Goal: Task Accomplishment & Management: Use online tool/utility

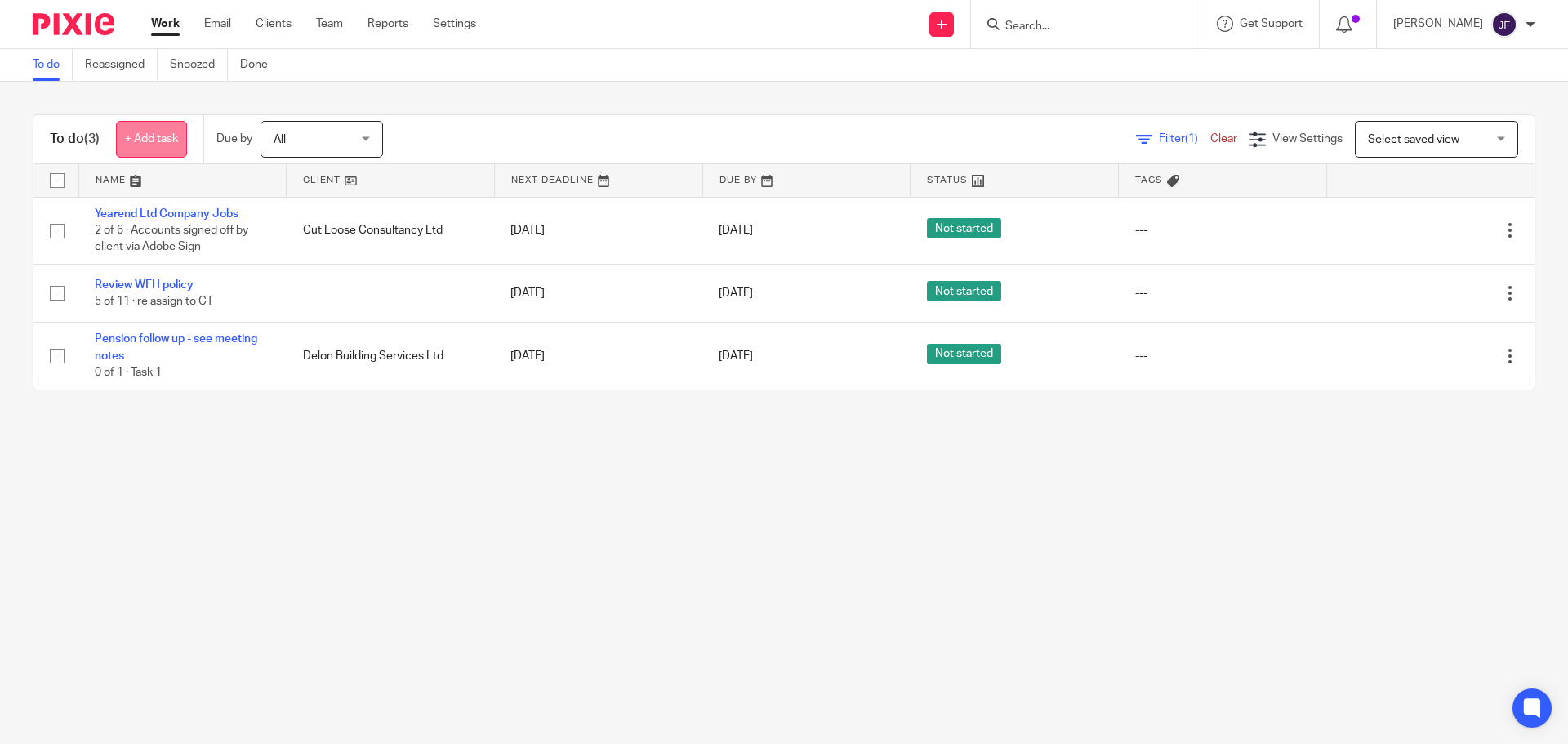
click at [153, 156] on link "+ Add task" at bounding box center [151, 139] width 71 height 36
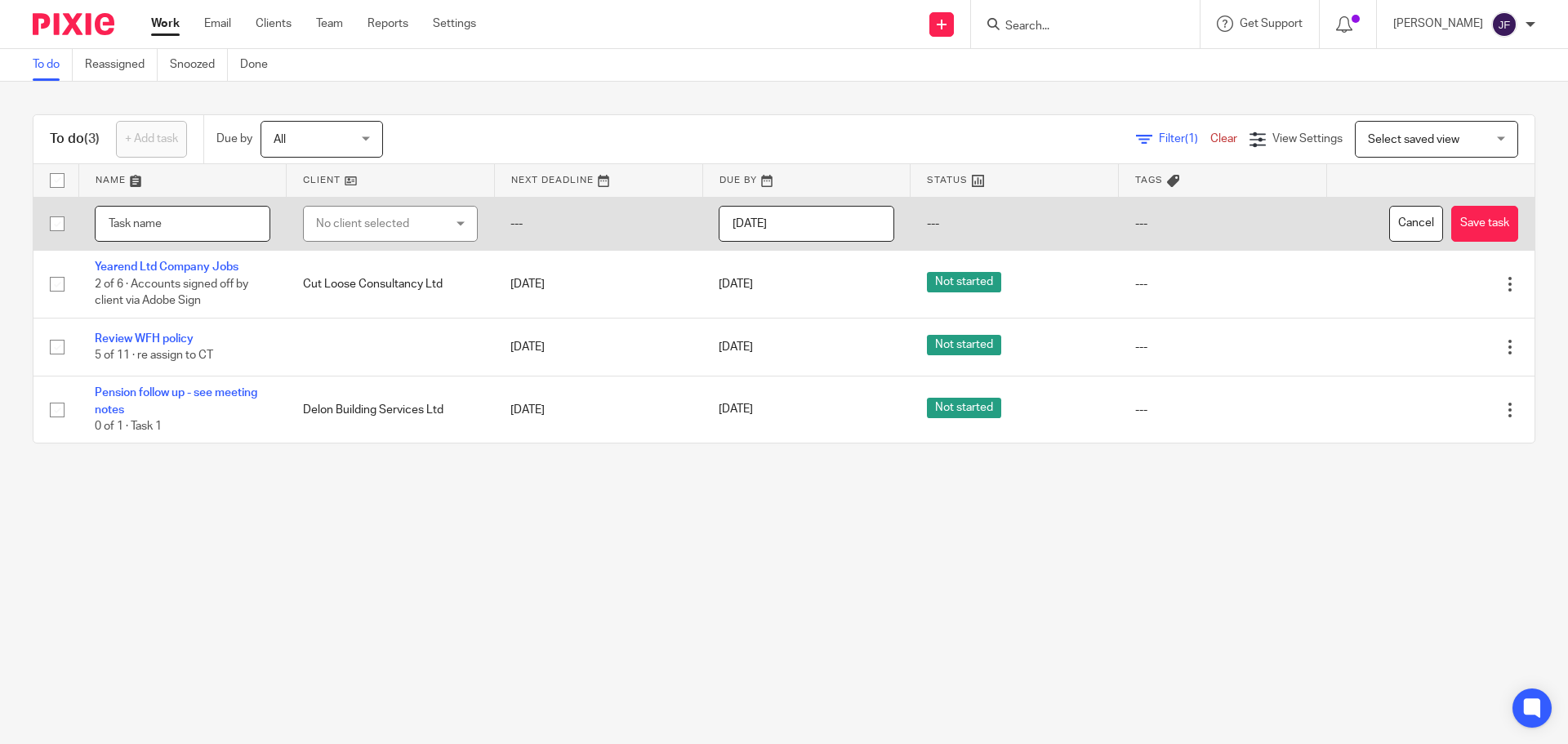
click at [171, 211] on input "text" at bounding box center [182, 223] width 176 height 36
type input "Check VAT owing"
click at [332, 229] on div "No client selected" at bounding box center [379, 223] width 129 height 34
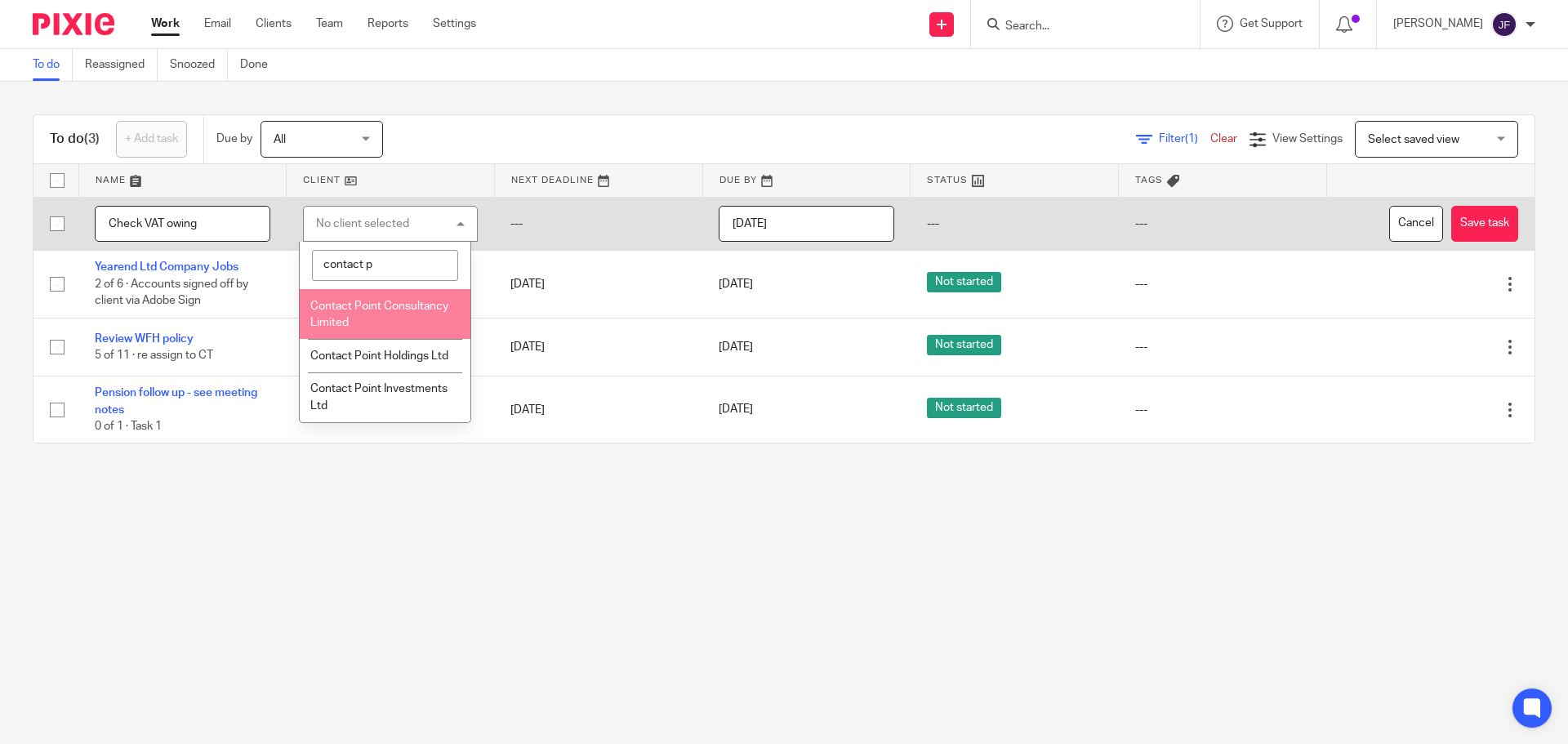
type input "contact p"
click at [382, 315] on li "Contact Point Consultancy Limited" at bounding box center [384, 314] width 170 height 50
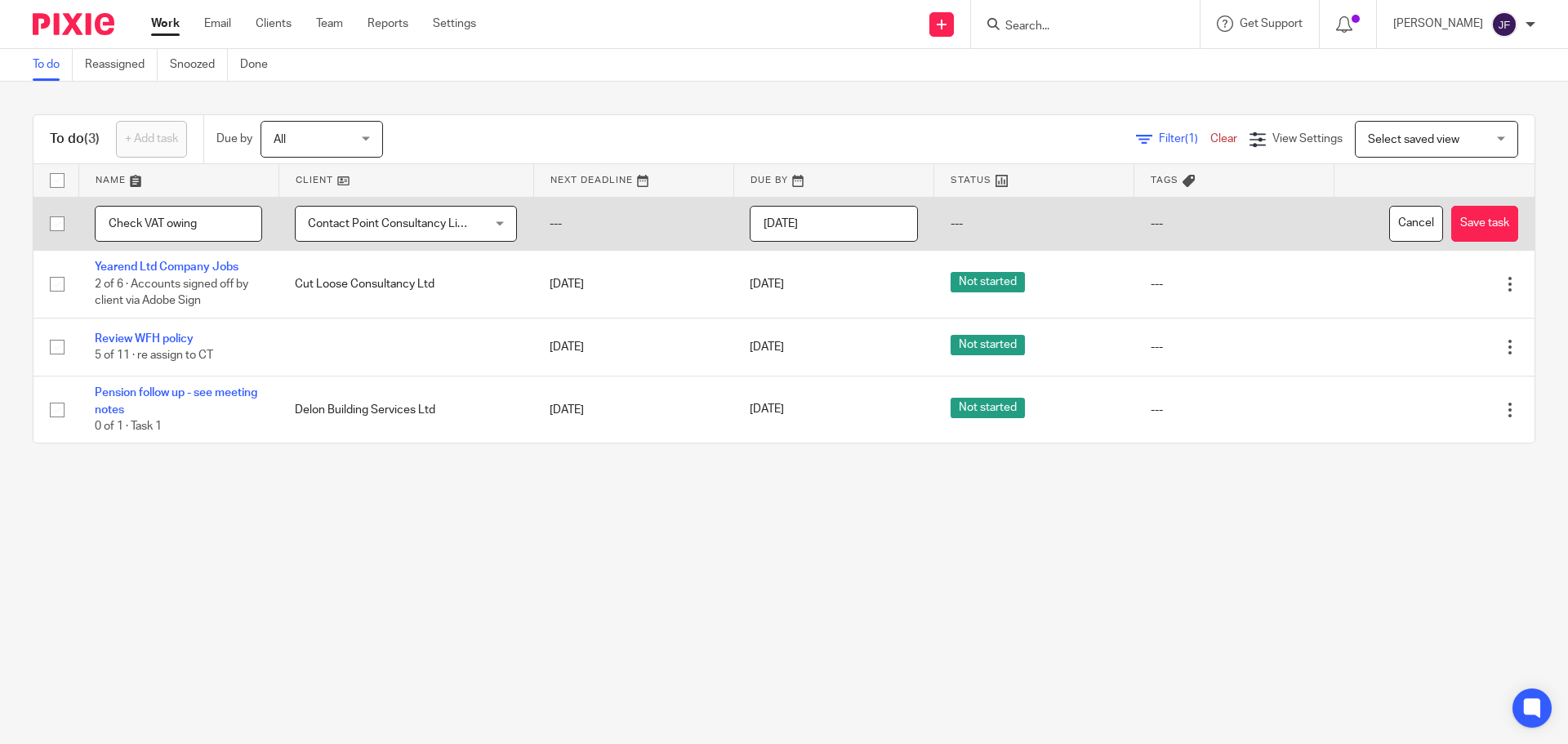
click at [777, 212] on input "2025-08-11" at bounding box center [834, 223] width 167 height 36
click at [857, 234] on input "2025-08-14" at bounding box center [834, 223] width 167 height 36
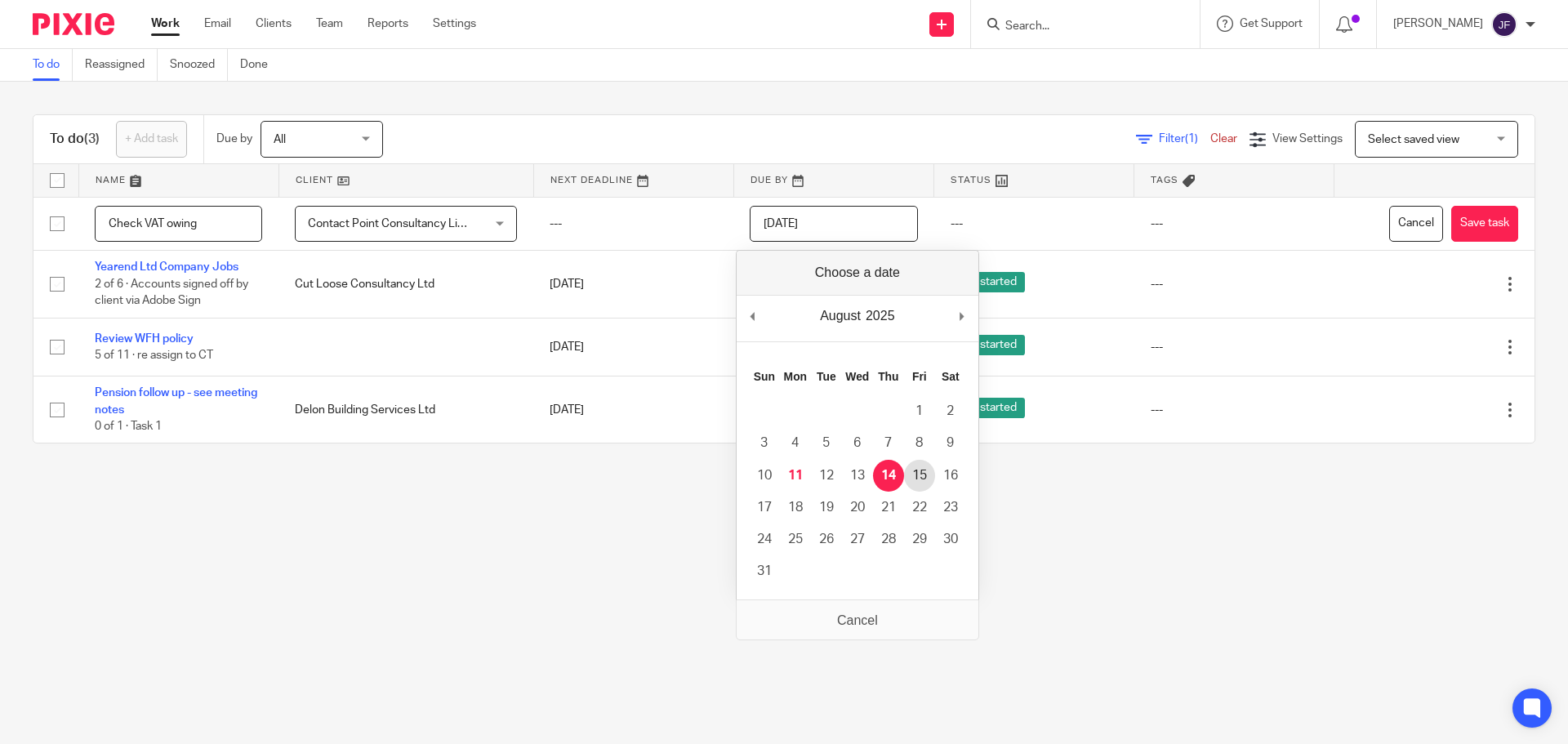
type input "2025-08-15"
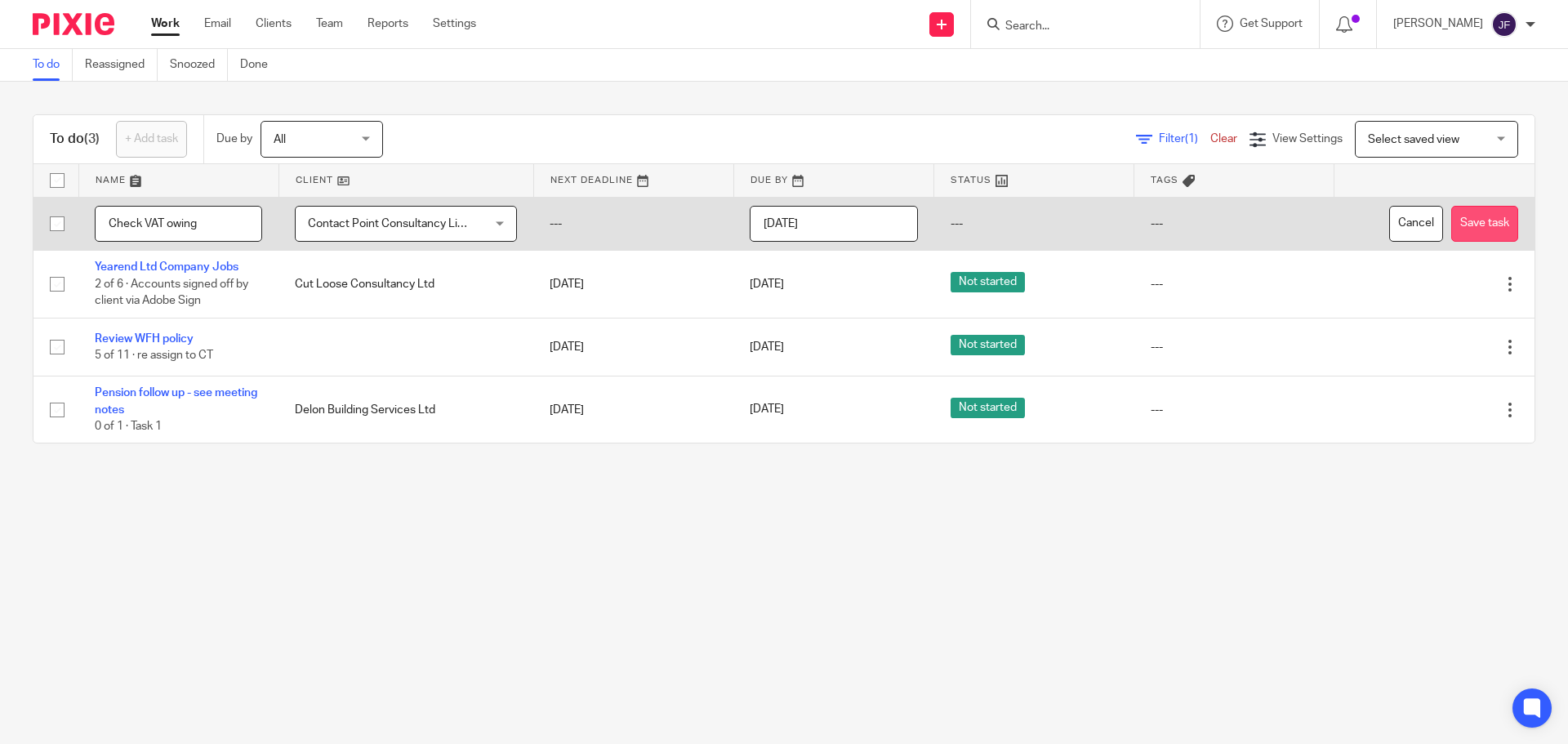
click at [1466, 219] on button "Save task" at bounding box center [1484, 223] width 67 height 36
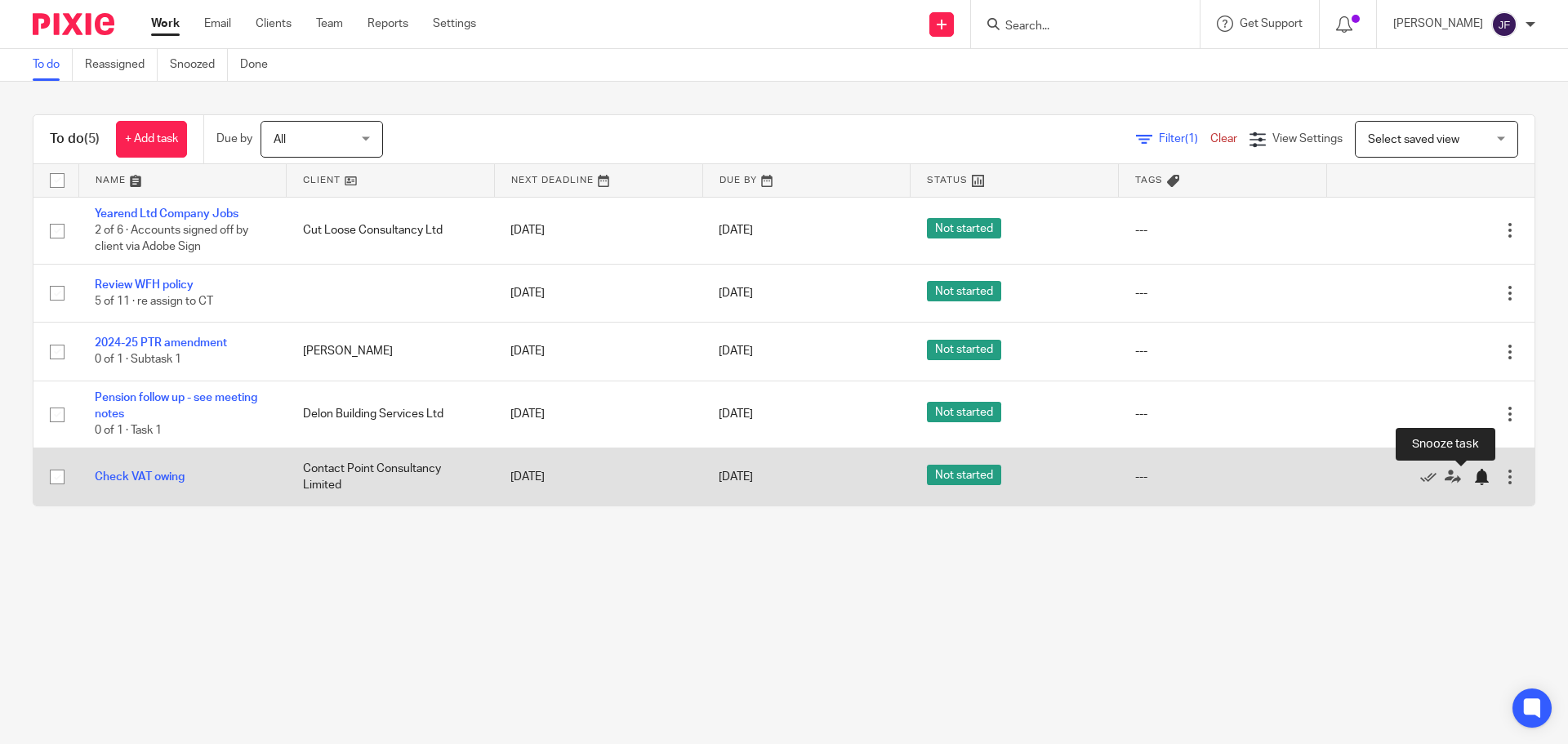
click at [1474, 475] on div at bounding box center [1481, 477] width 17 height 17
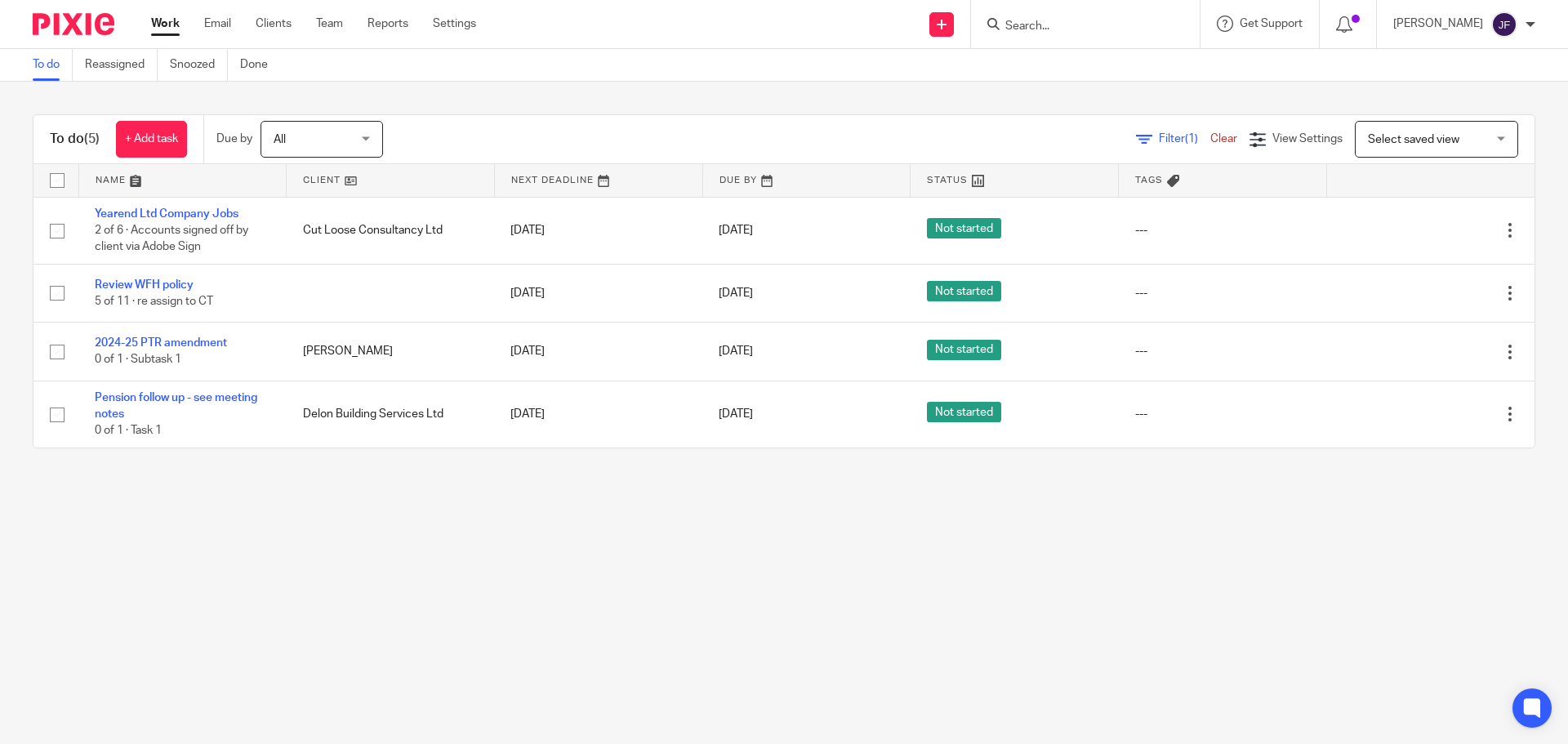
click at [295, 493] on main "To do Reassigned Snoozed Done To do (5) + Add task Due by All All Today Tomorro…" at bounding box center [784, 372] width 1568 height 744
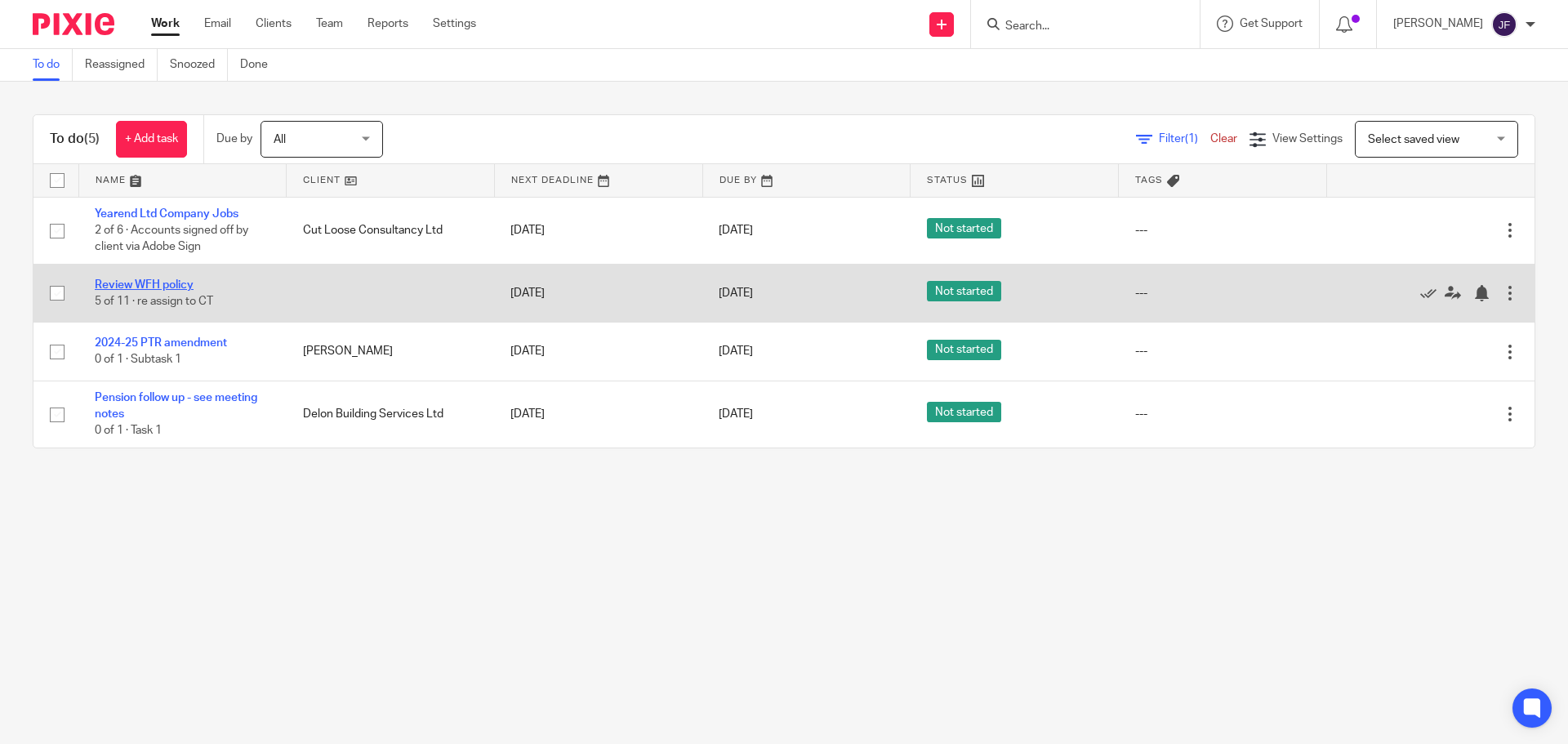
click at [151, 281] on link "Review WFH policy" at bounding box center [144, 285] width 99 height 12
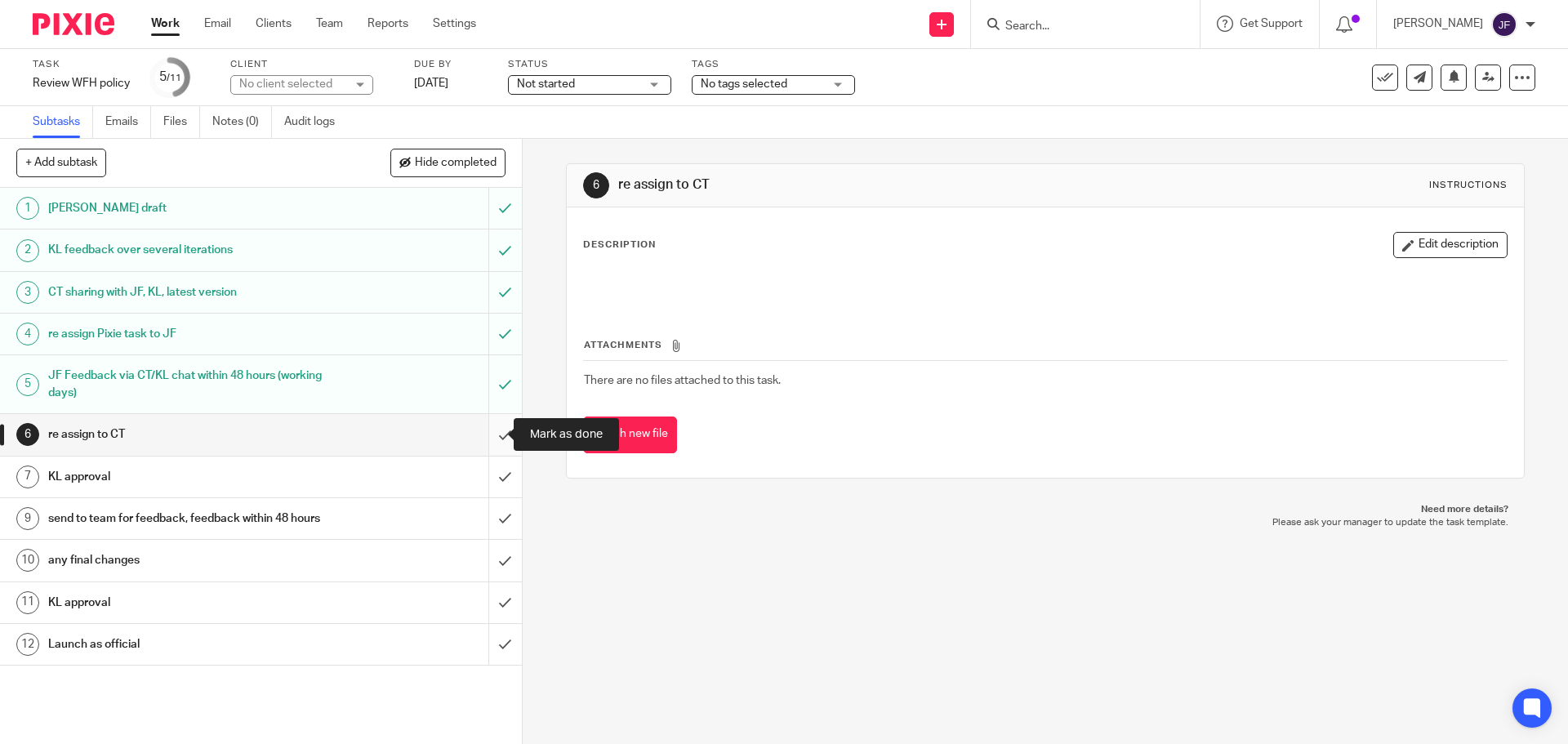
click at [485, 438] on input "submit" at bounding box center [261, 434] width 522 height 41
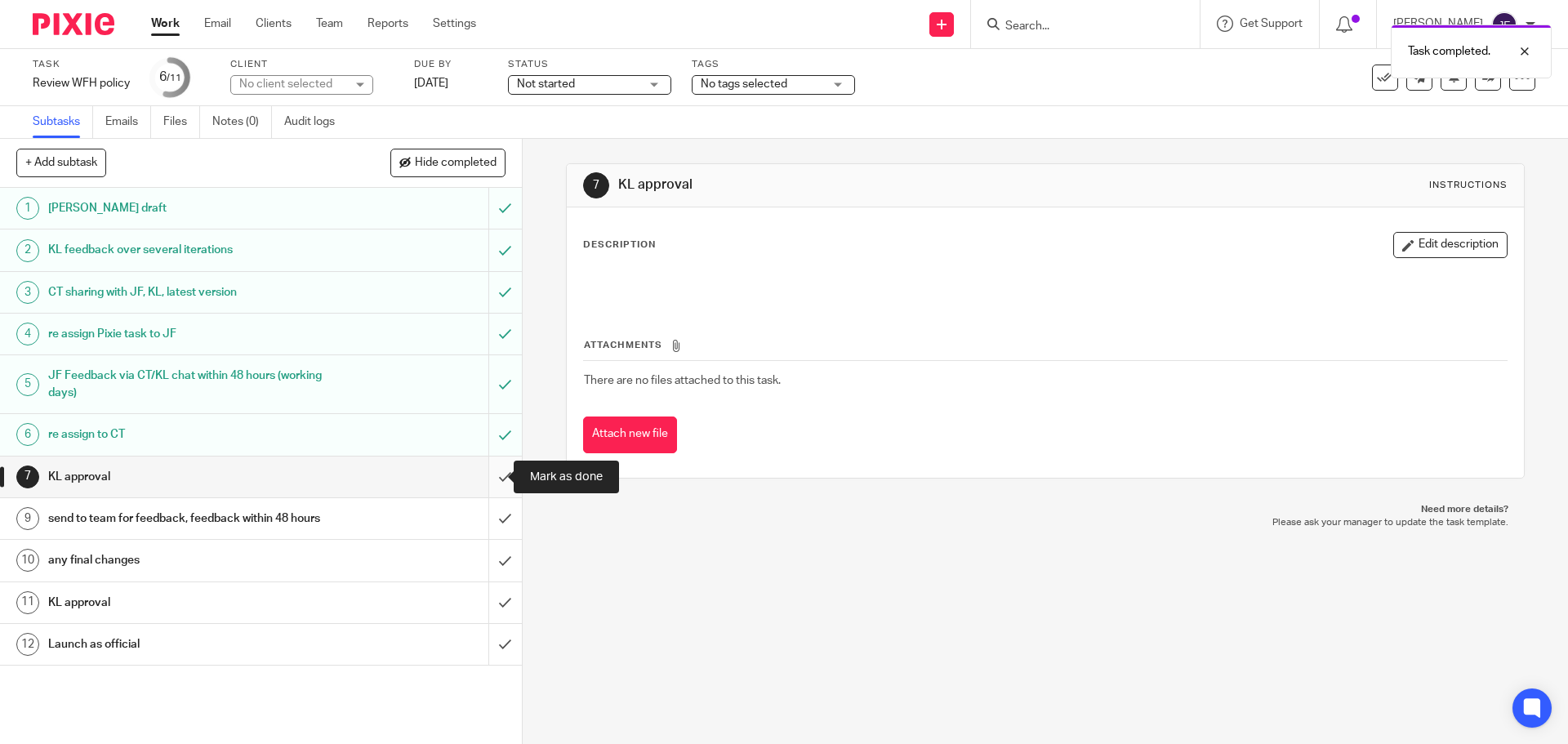
click at [494, 482] on input "submit" at bounding box center [261, 477] width 522 height 41
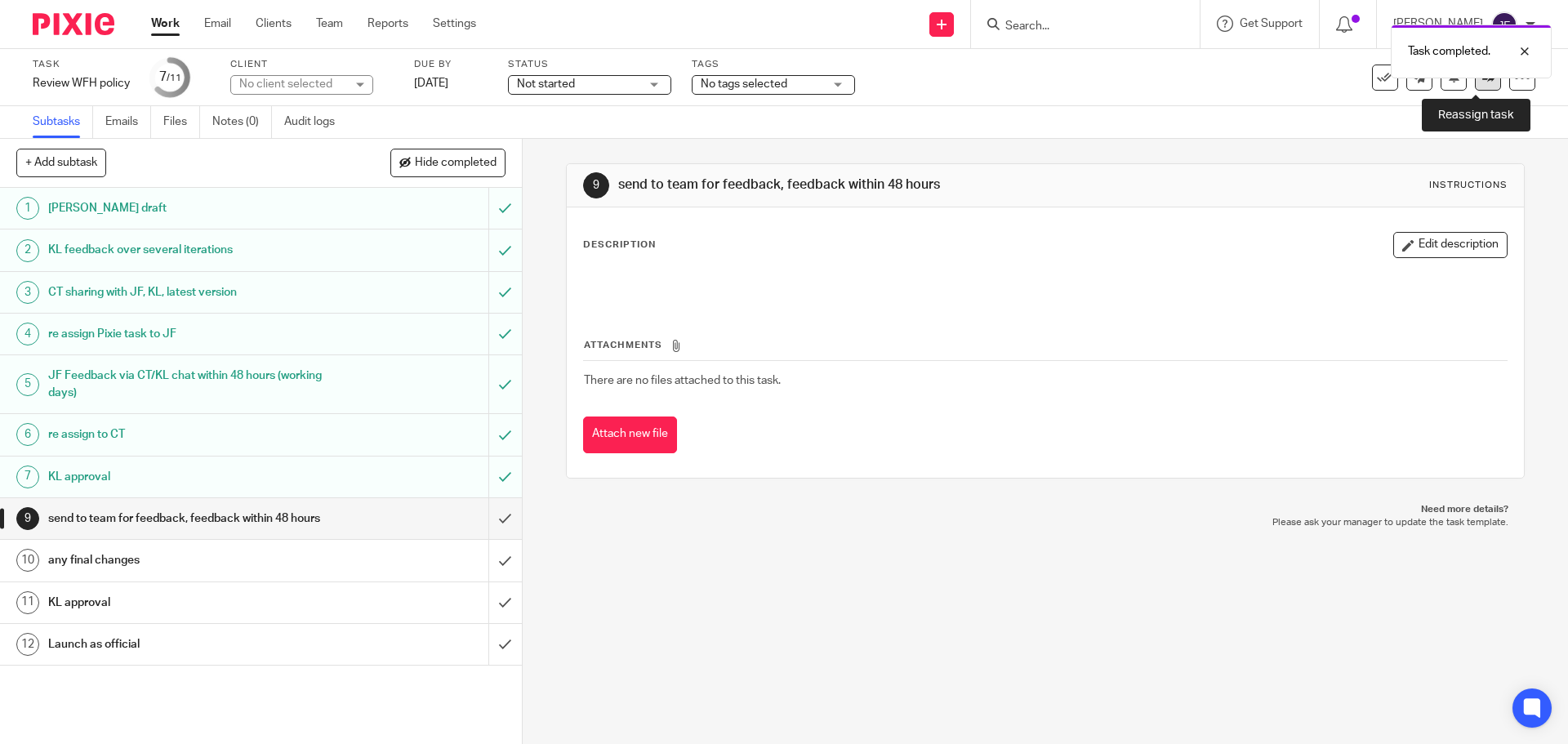
click at [1475, 88] on link at bounding box center [1487, 78] width 27 height 27
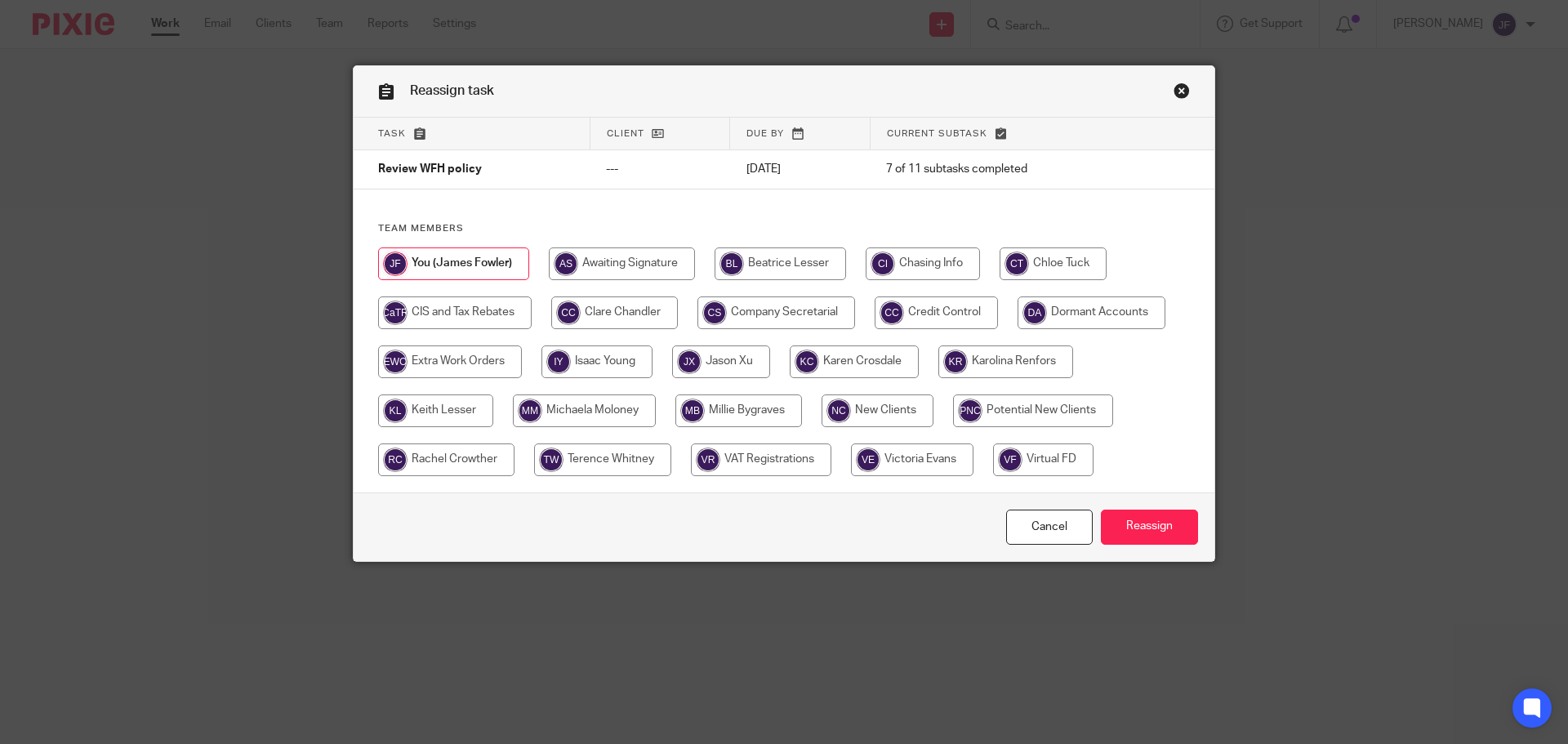
click at [1063, 271] on input "radio" at bounding box center [1053, 263] width 107 height 32
radio input "true"
click at [1107, 533] on input "Reassign" at bounding box center [1149, 527] width 97 height 35
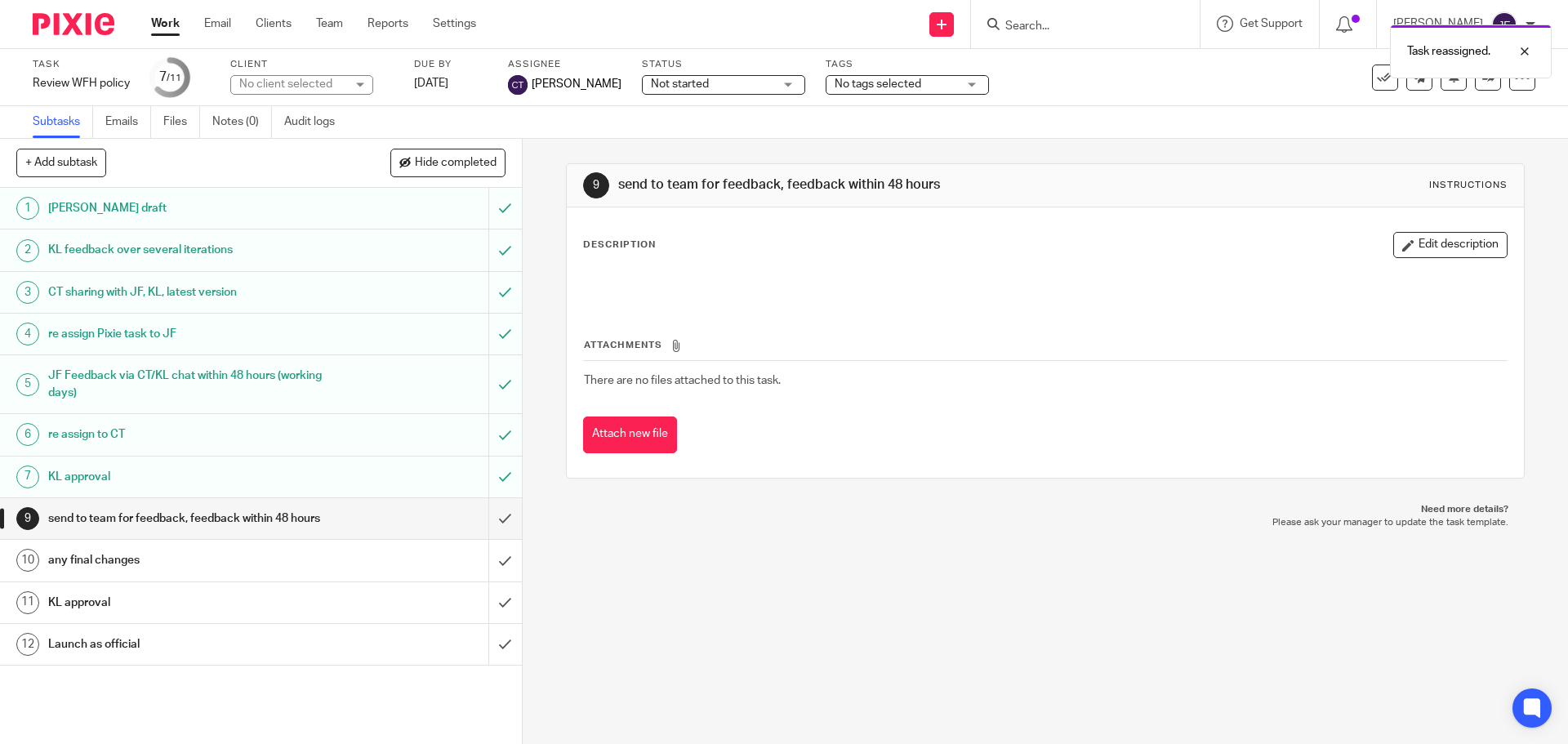
click at [65, 26] on img at bounding box center [73, 24] width 82 height 22
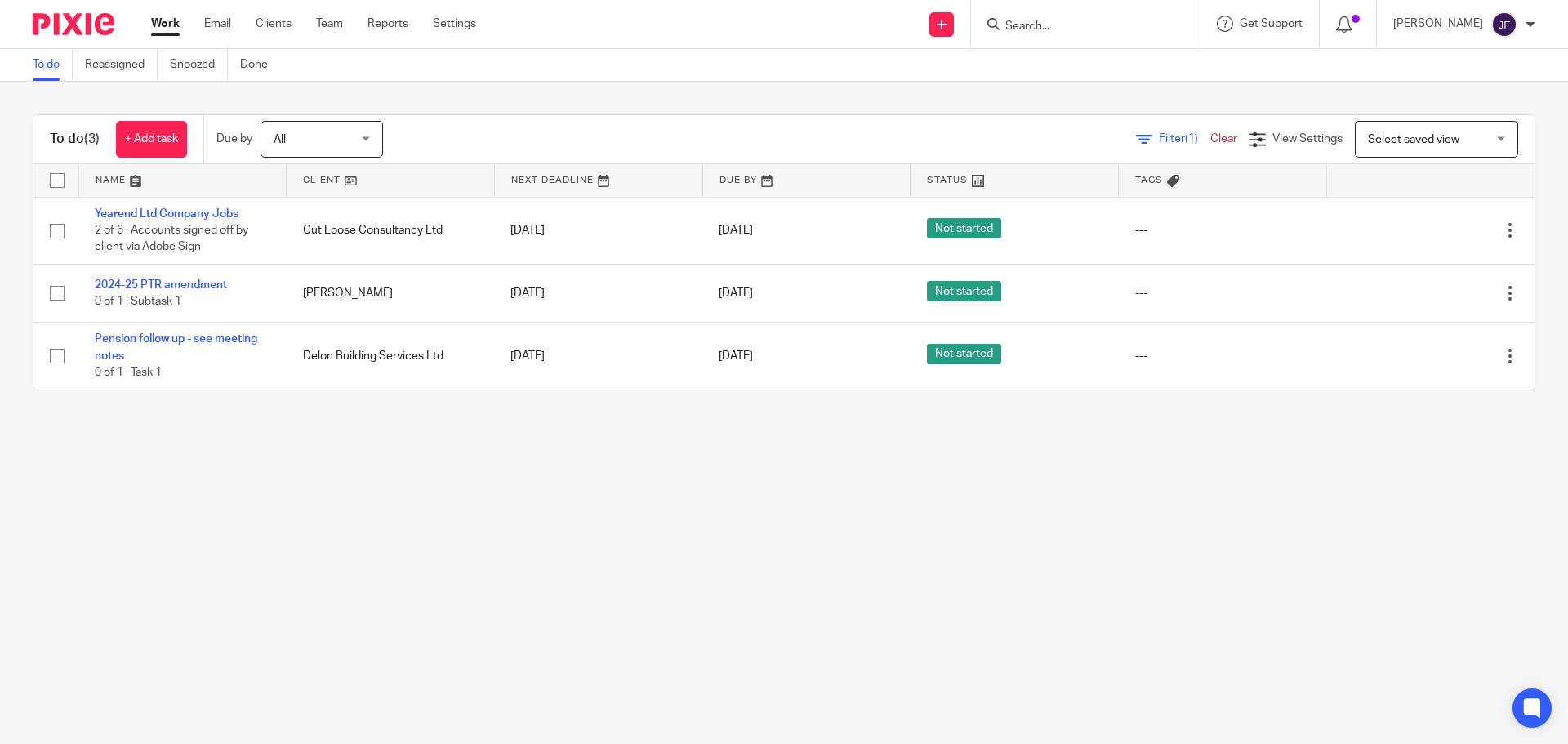
click at [596, 491] on main "To do Reassigned Snoozed Done To do (3) + Add task Due by All All Today Tomorro…" at bounding box center [784, 372] width 1568 height 744
click at [1044, 24] on input "Search" at bounding box center [1077, 27] width 147 height 15
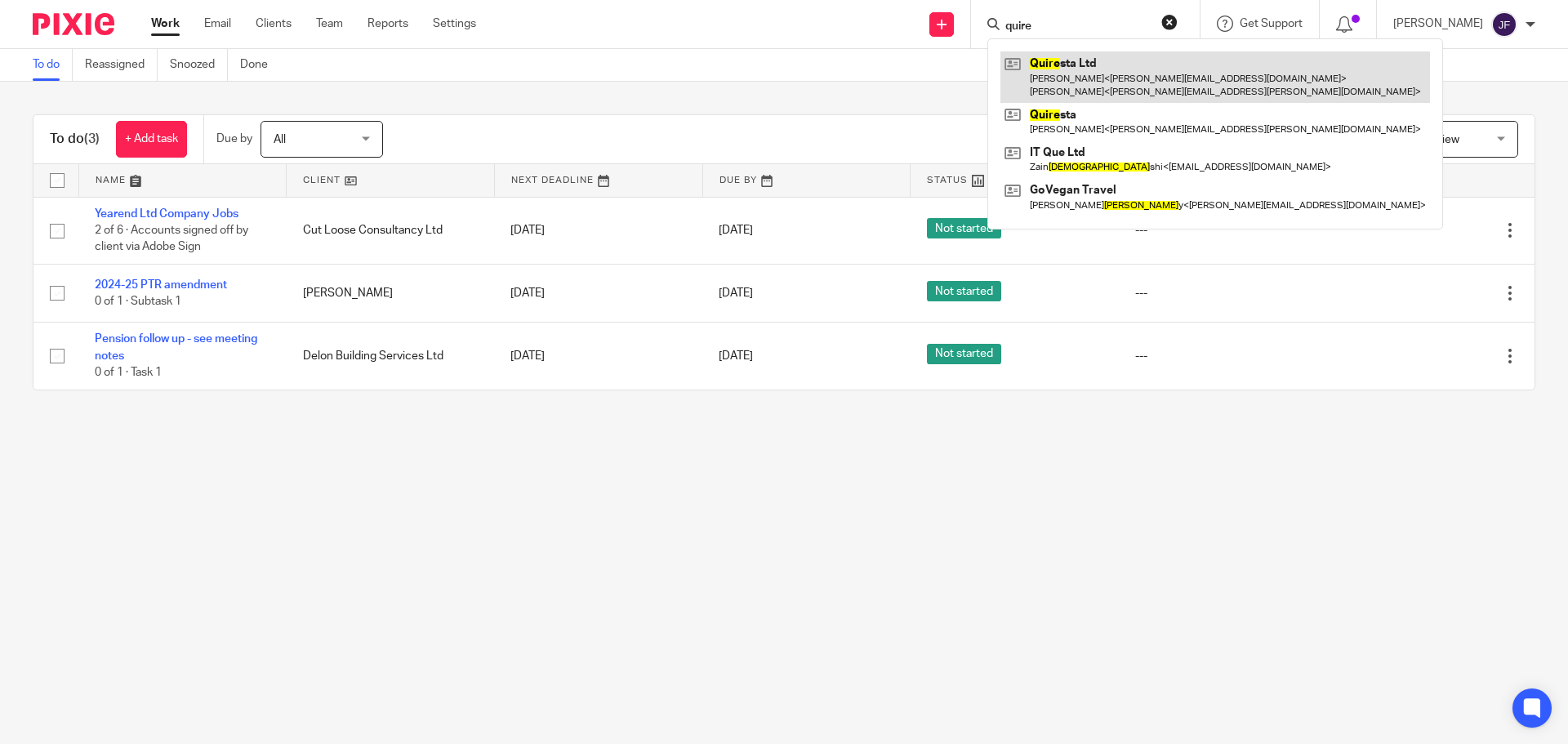
type input "quire"
click at [1089, 78] on link at bounding box center [1215, 77] width 430 height 51
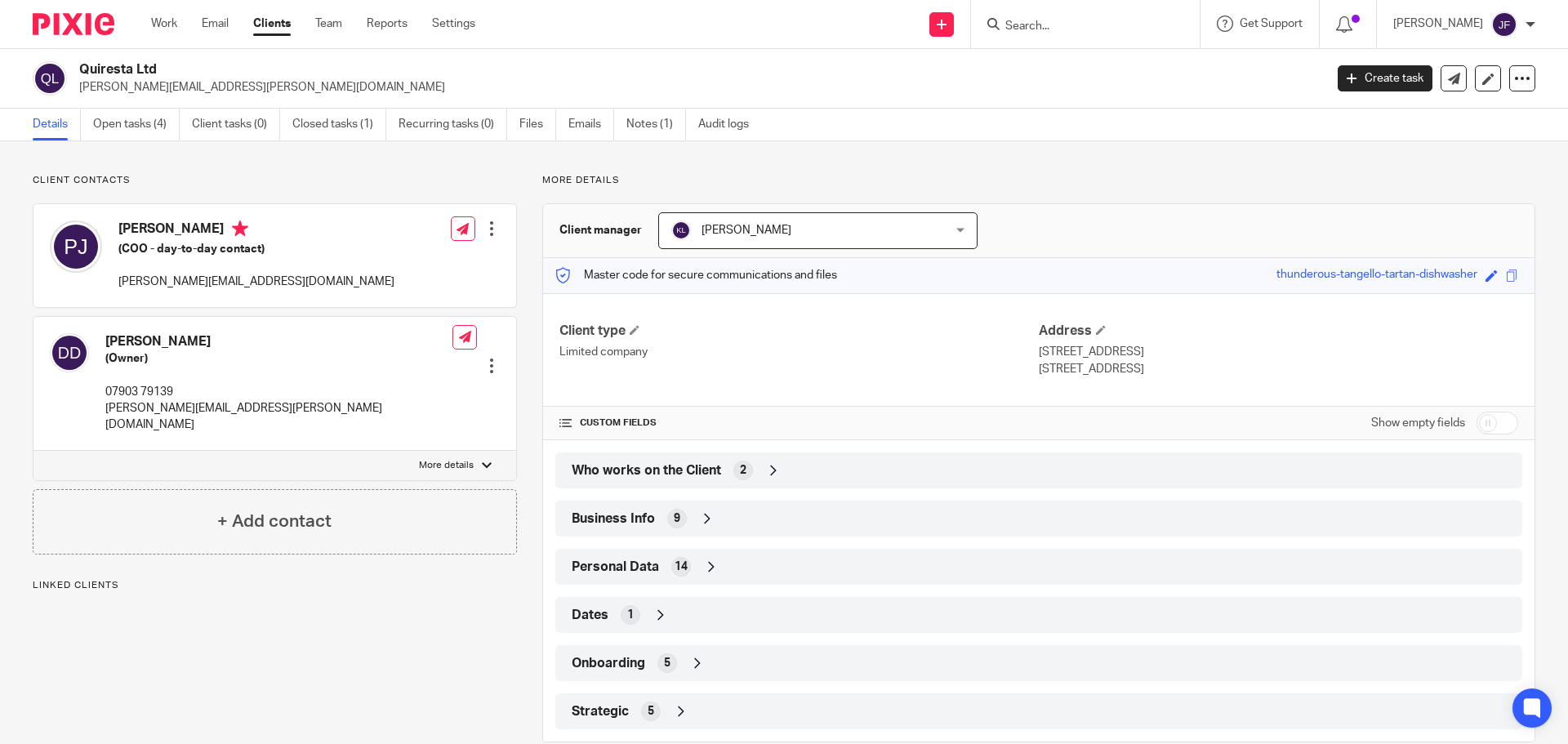
click at [688, 470] on span "Who works on the Client" at bounding box center [646, 470] width 149 height 17
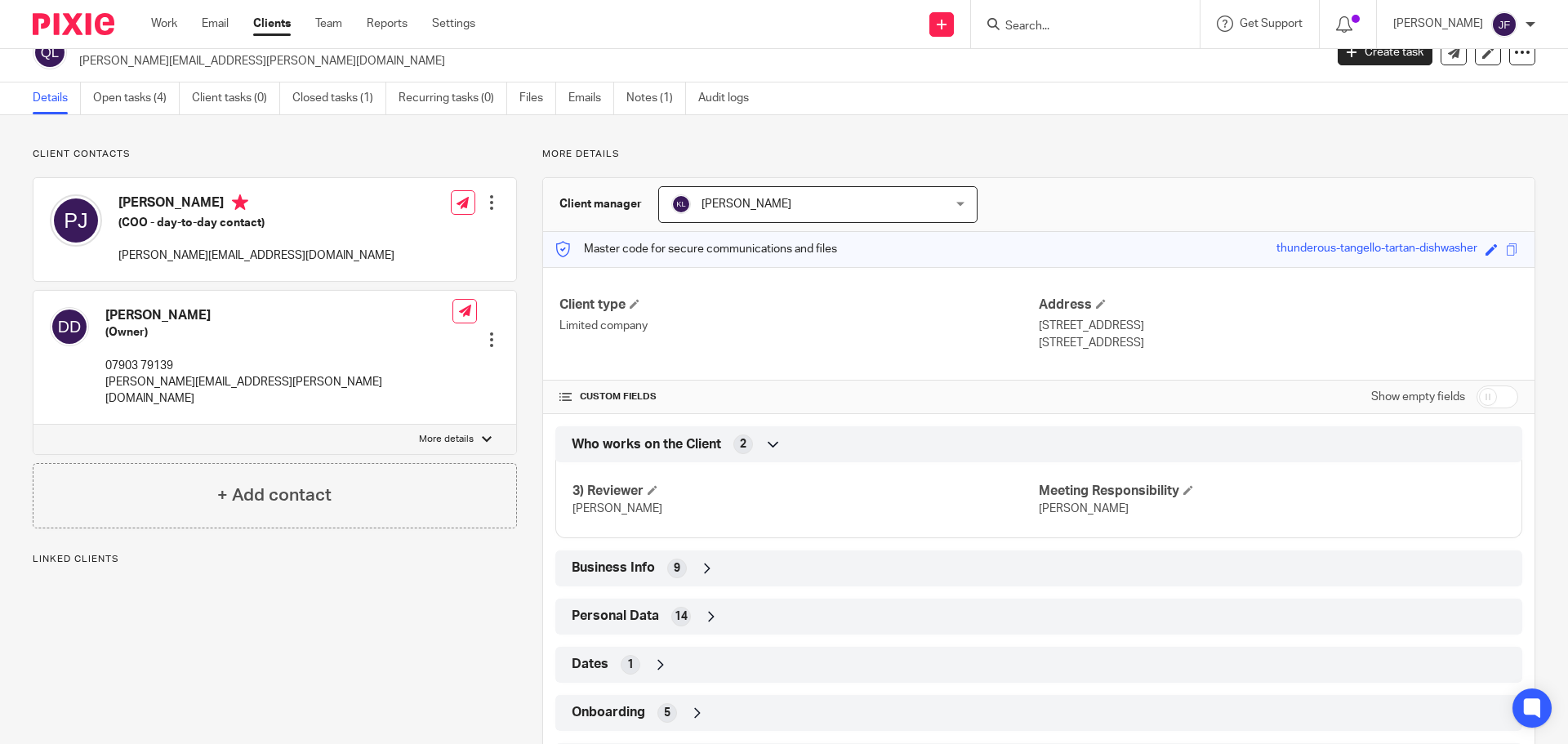
scroll to position [41, 0]
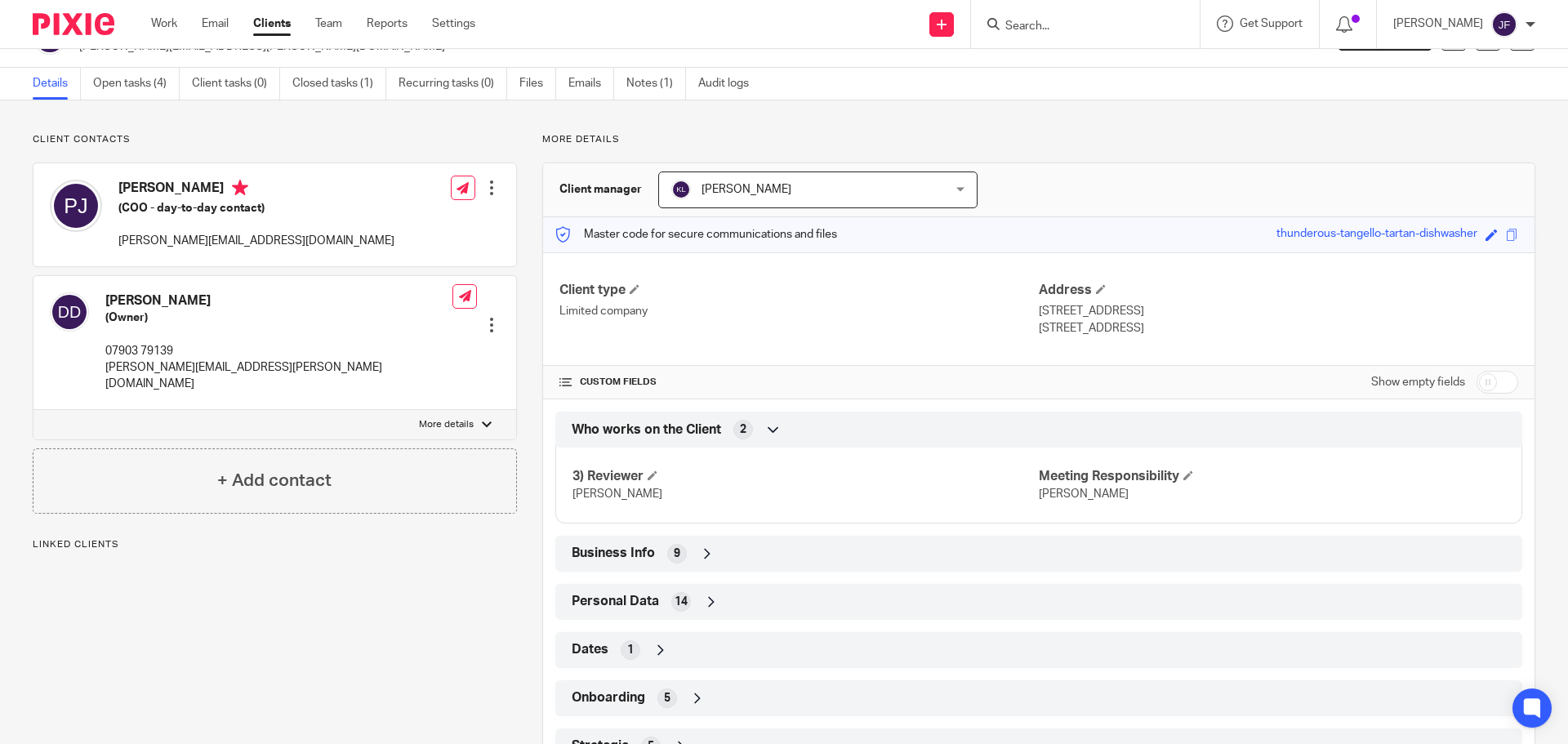
click at [664, 411] on div "Client type Limited company Address [STREET_ADDRESS] [STREET_ADDRESS] CUSTOM FI…" at bounding box center [1038, 508] width 991 height 512
click at [707, 431] on span "Who works on the Client" at bounding box center [646, 429] width 149 height 17
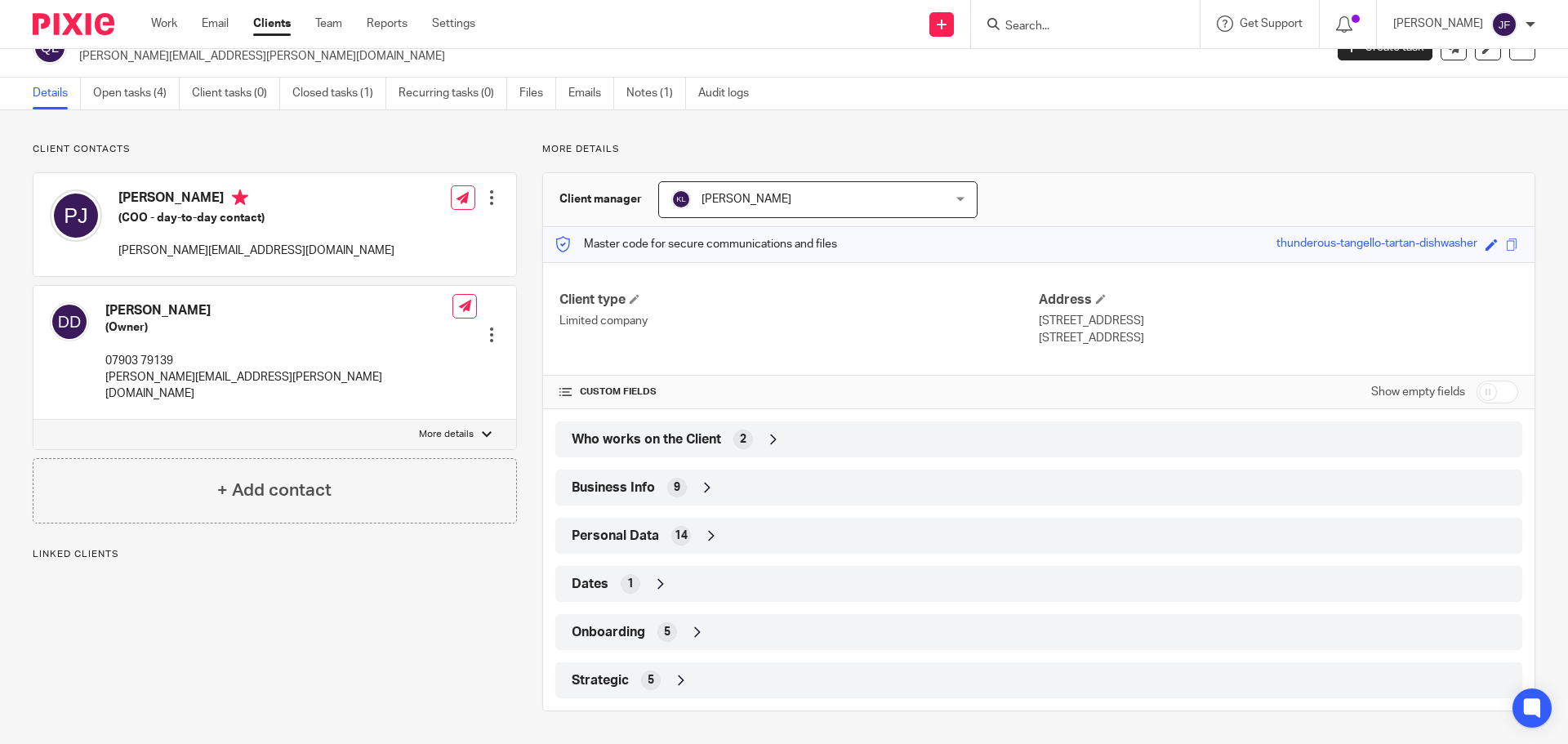
click at [633, 492] on span "Business Info" at bounding box center [612, 487] width 84 height 17
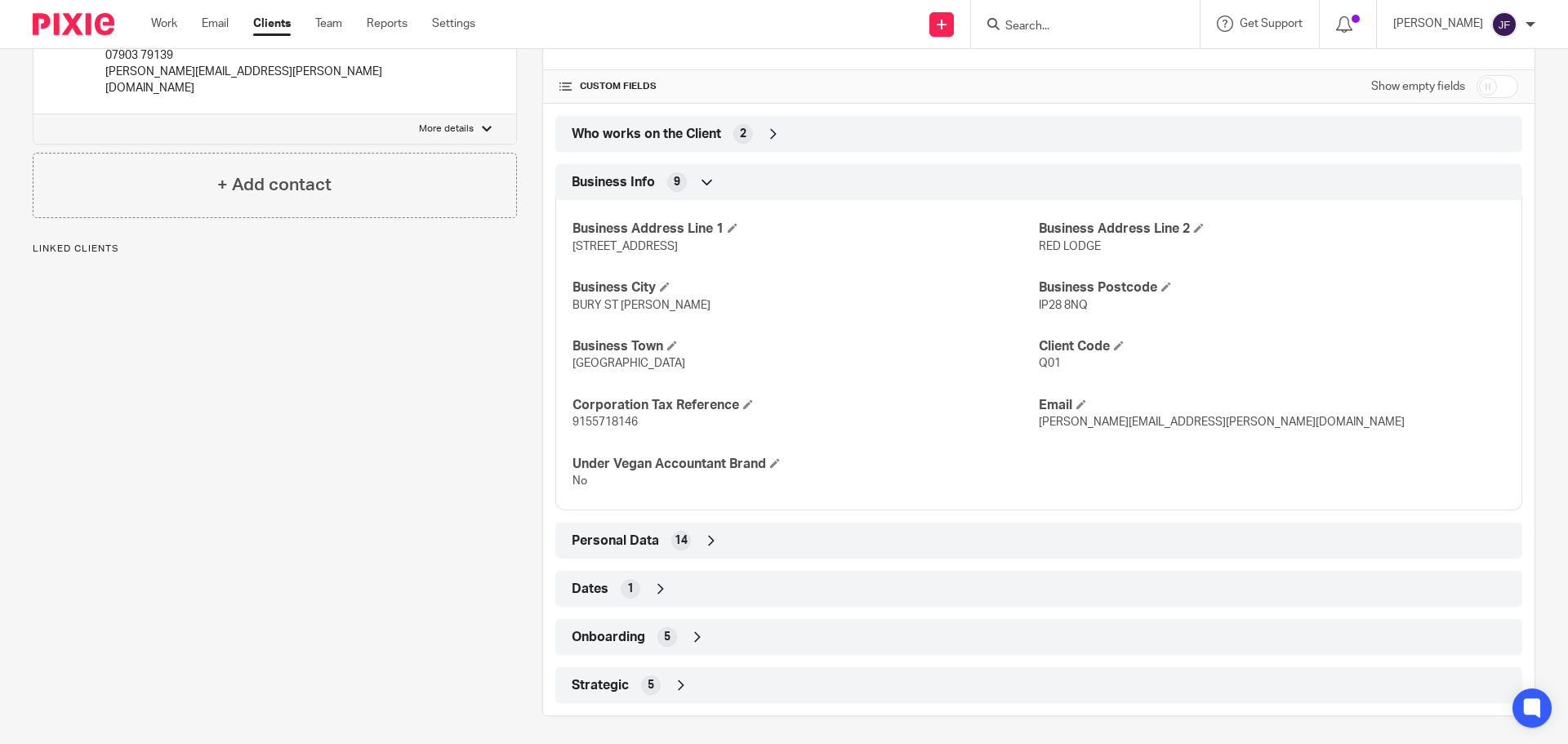
scroll to position [341, 0]
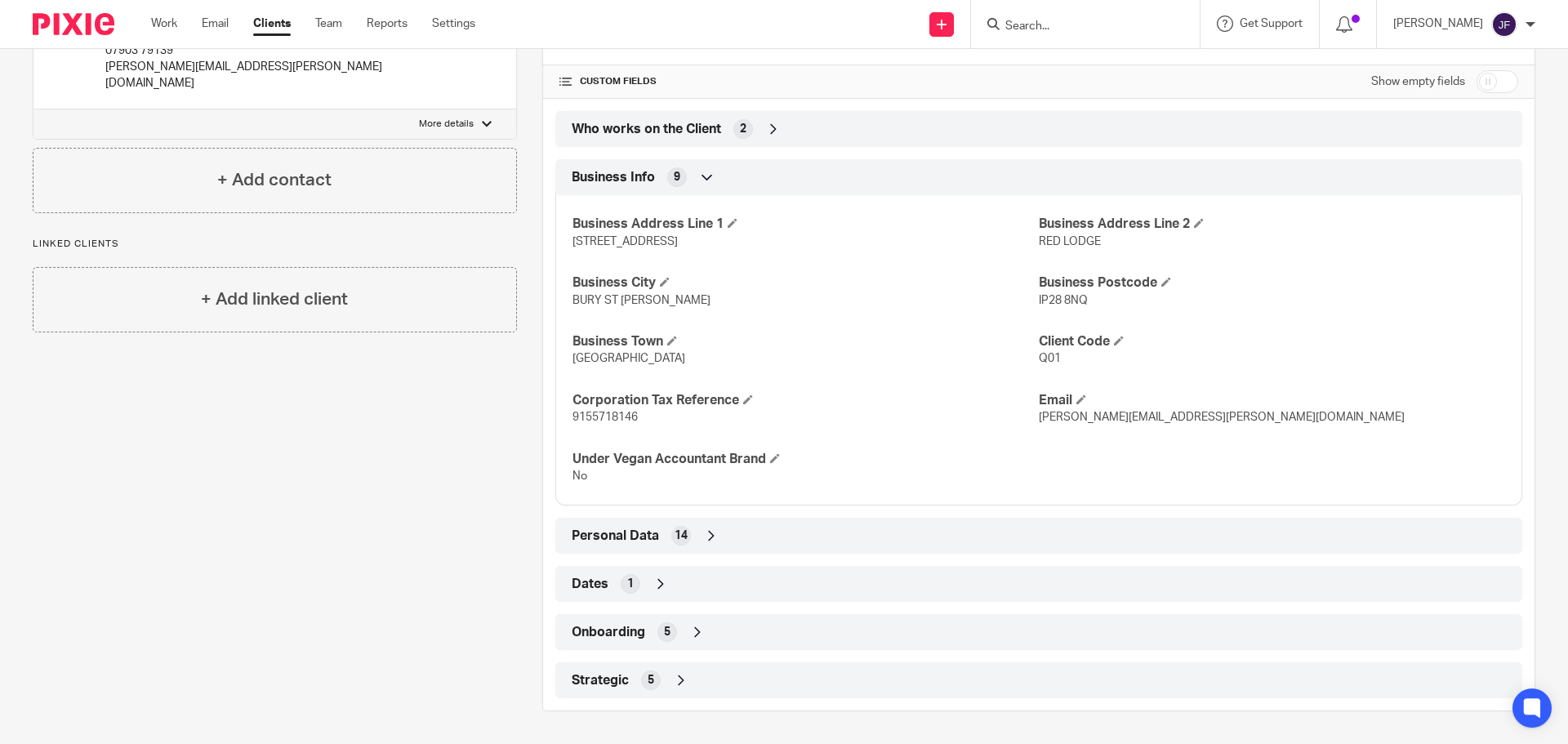
click at [656, 531] on div "Personal Data 14" at bounding box center [1038, 536] width 943 height 28
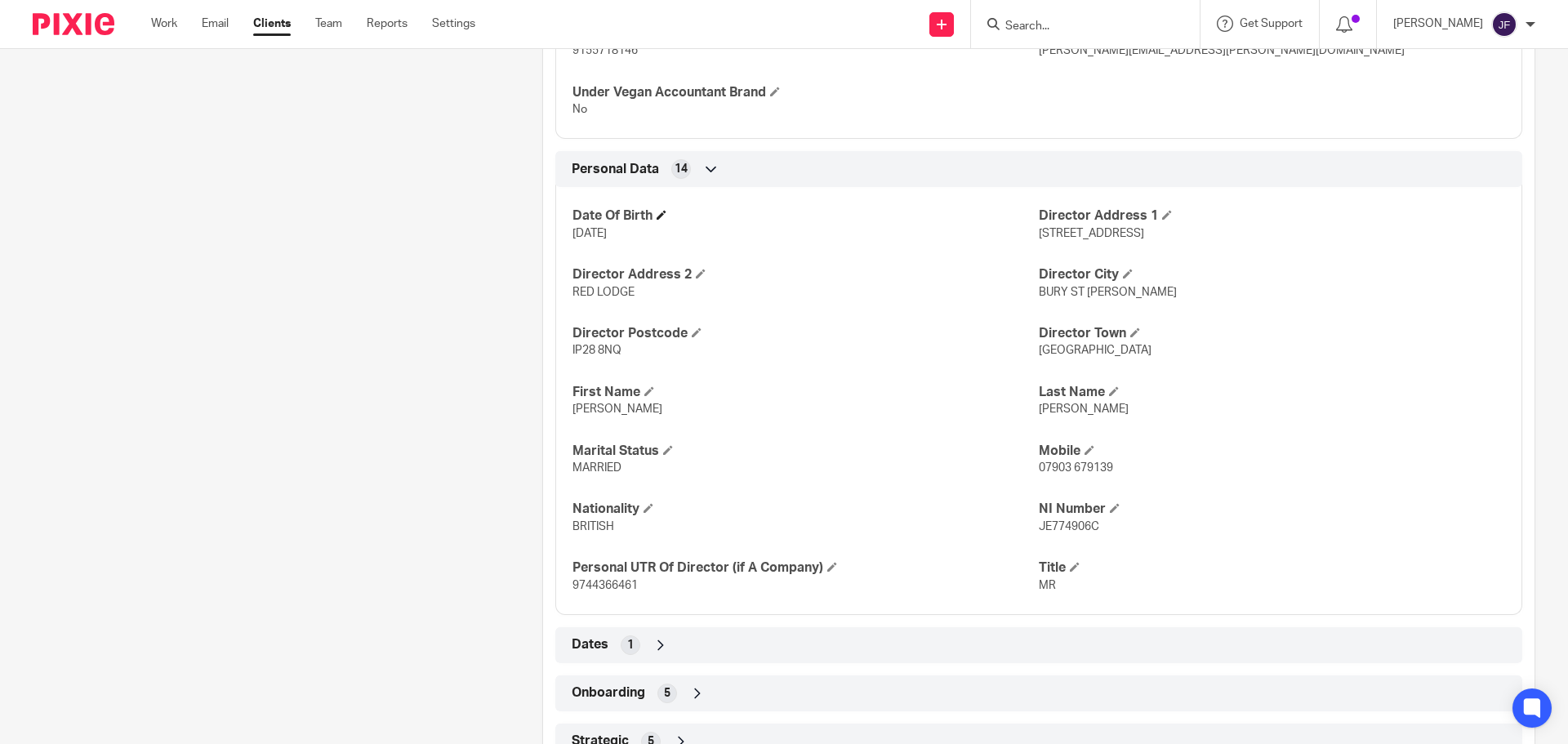
scroll to position [709, 0]
click at [657, 638] on icon at bounding box center [661, 644] width 17 height 17
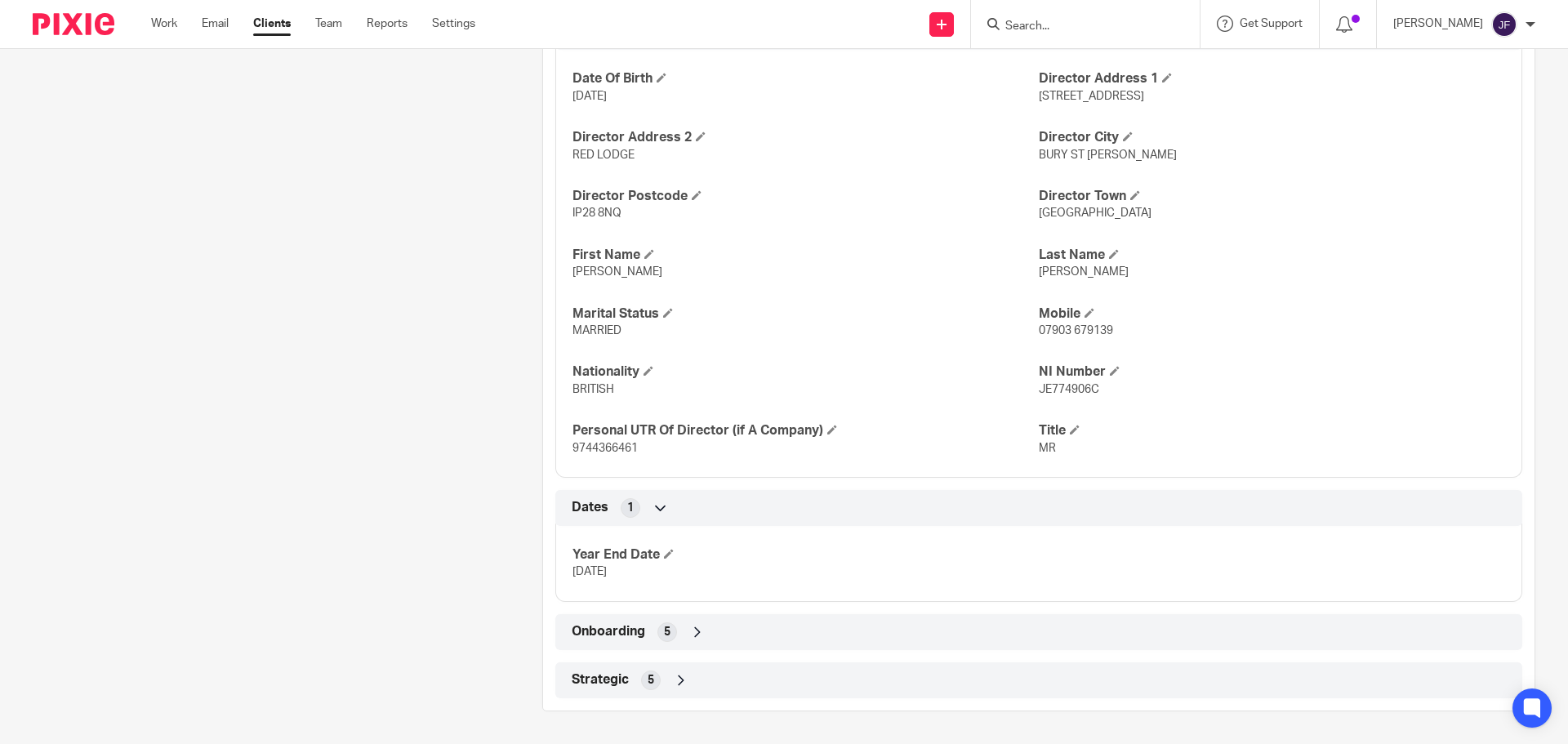
click at [658, 636] on div "5" at bounding box center [668, 632] width 20 height 20
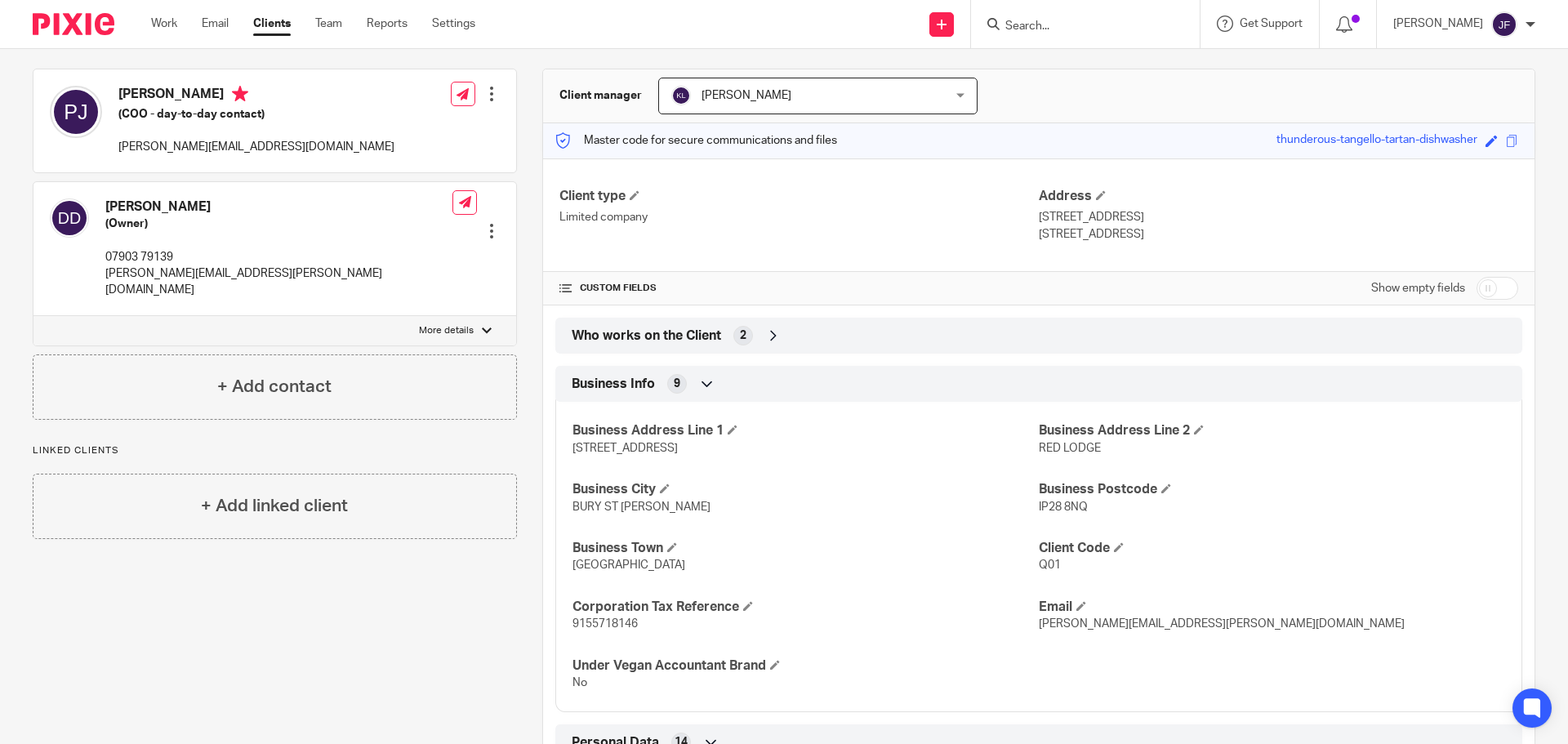
scroll to position [82, 0]
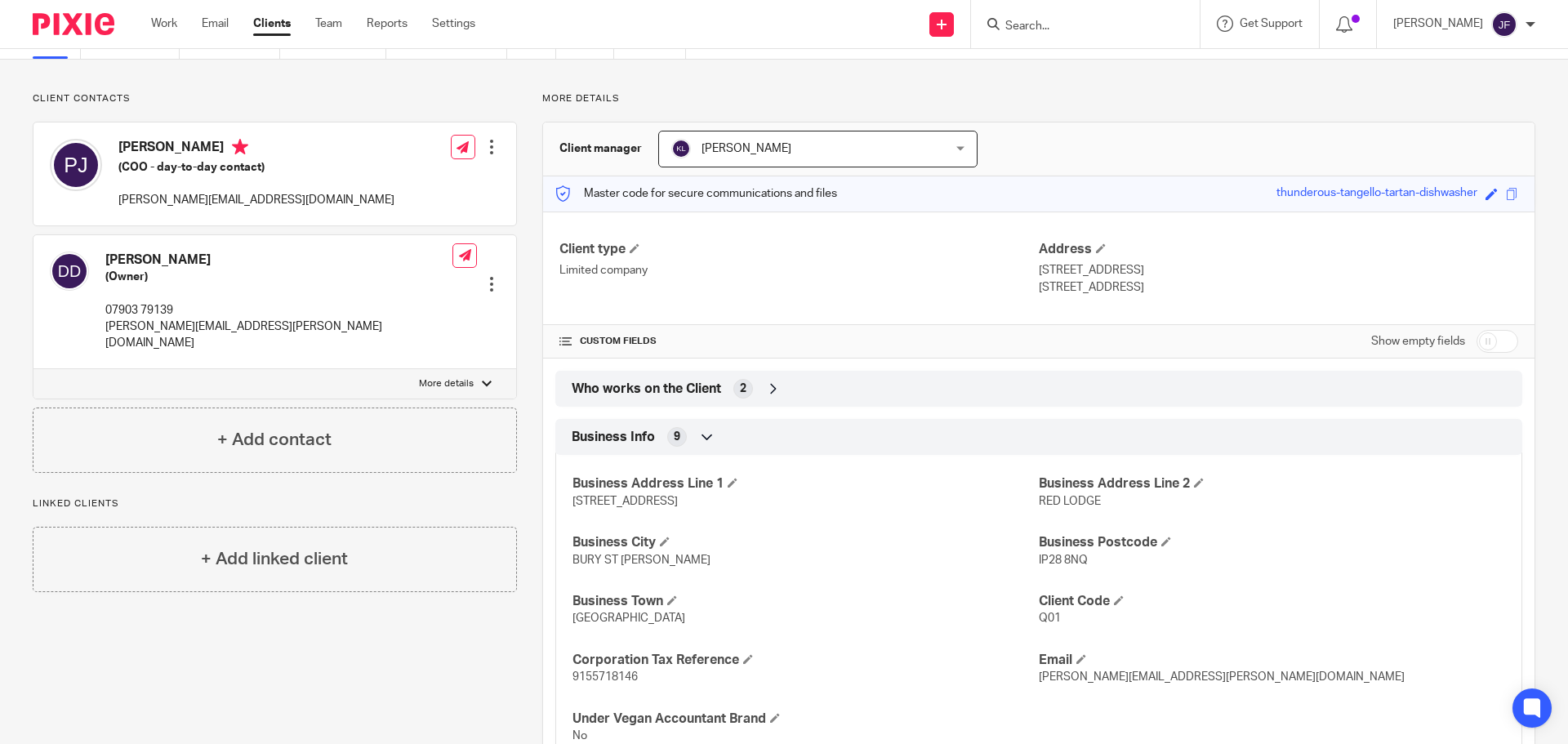
click at [224, 326] on p "[PERSON_NAME][EMAIL_ADDRESS][PERSON_NAME][DOMAIN_NAME]" at bounding box center [278, 335] width 347 height 33
click at [228, 325] on p "[PERSON_NAME][EMAIL_ADDRESS][PERSON_NAME][DOMAIN_NAME]" at bounding box center [278, 335] width 347 height 33
click at [176, 196] on p "[PERSON_NAME][EMAIL_ADDRESS][DOMAIN_NAME]" at bounding box center [256, 200] width 276 height 17
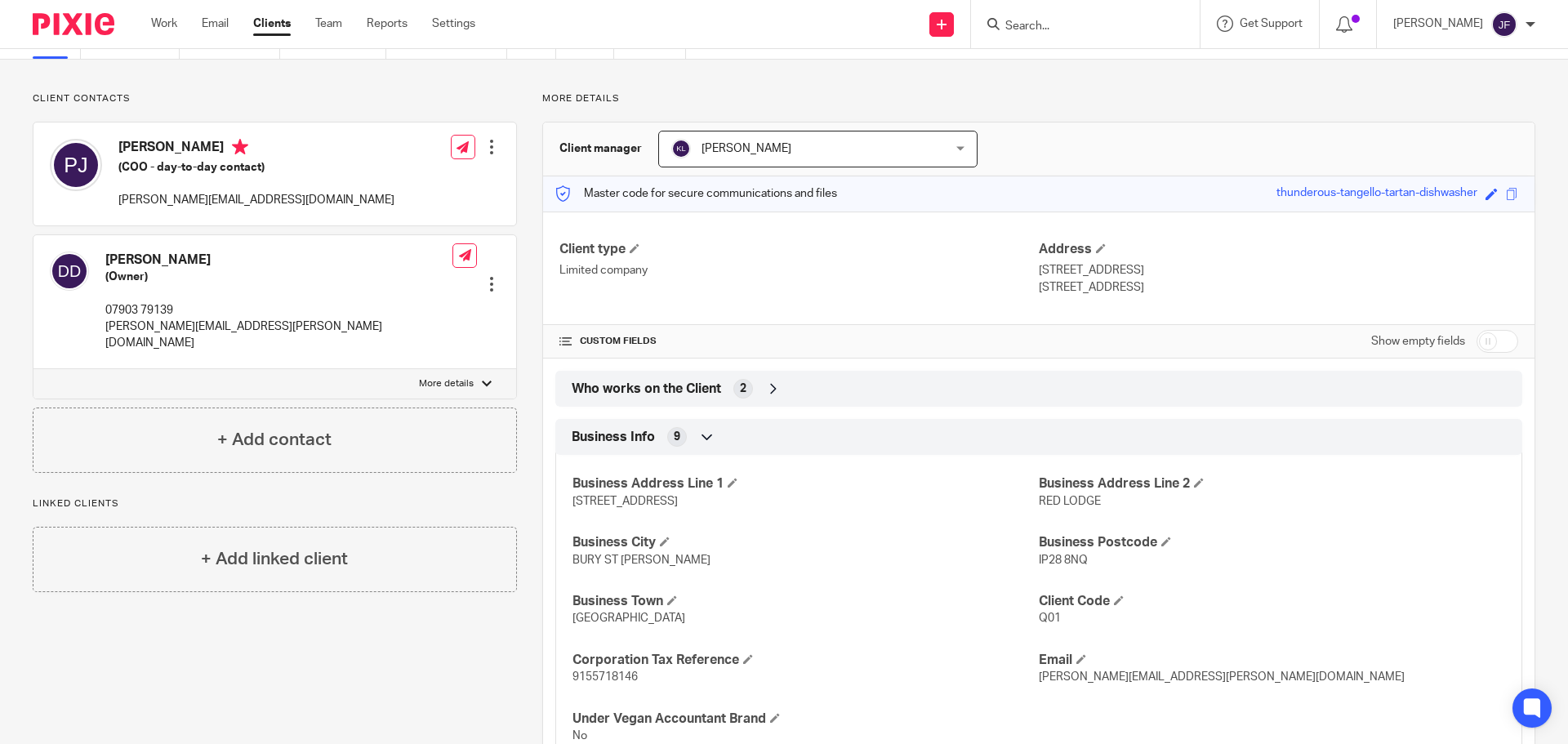
click at [296, 198] on div "[PERSON_NAME] (COO - day-to-day contact) [PERSON_NAME][EMAIL_ADDRESS][DOMAIN_NA…" at bounding box center [274, 174] width 483 height 103
click at [167, 319] on p "[PERSON_NAME][EMAIL_ADDRESS][PERSON_NAME][DOMAIN_NAME]" at bounding box center [278, 335] width 347 height 33
copy div "[PERSON_NAME][EMAIL_ADDRESS][PERSON_NAME][DOMAIN_NAME]"
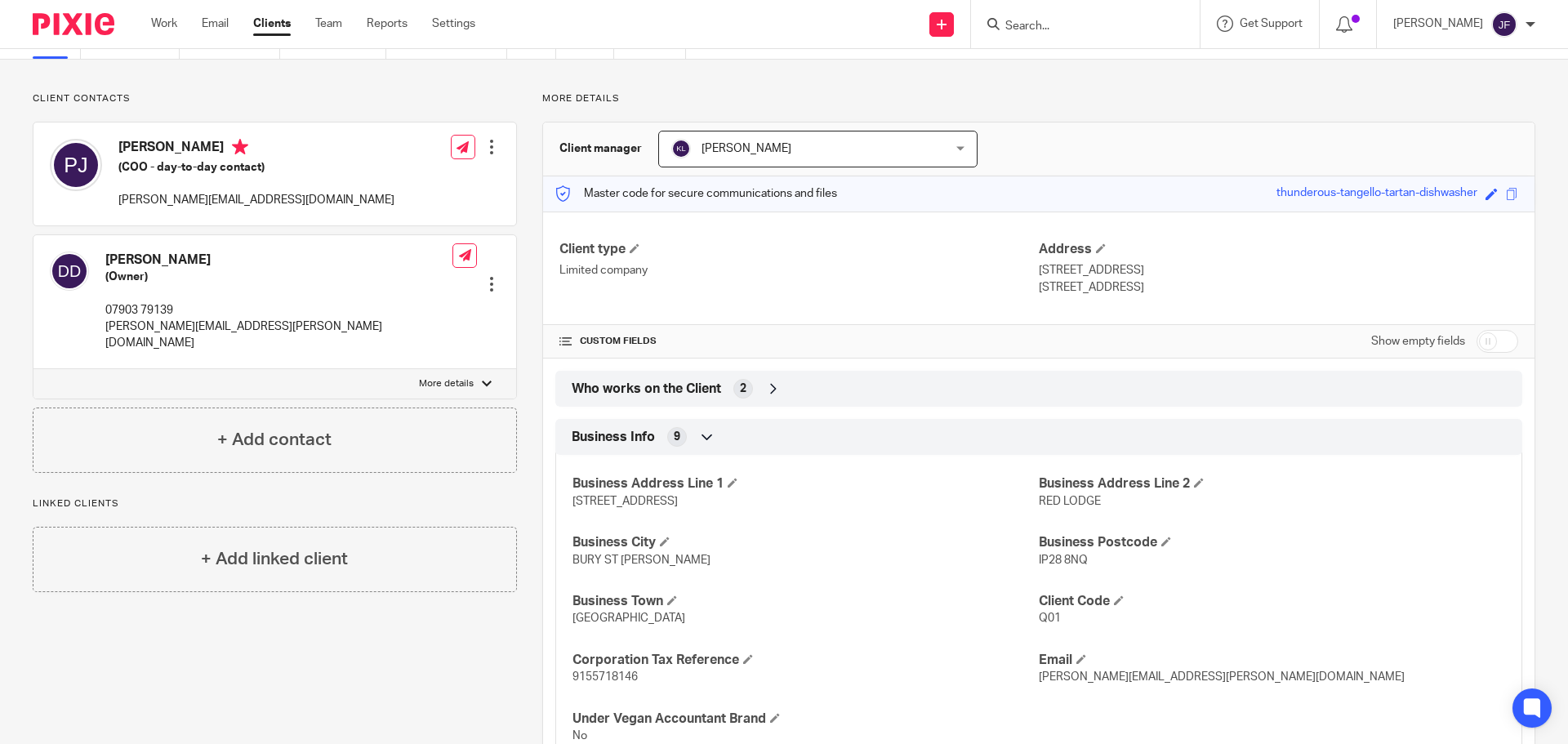
click at [163, 302] on p "07903 79139" at bounding box center [278, 310] width 347 height 17
click at [161, 301] on div "[PERSON_NAME] (Owner) 07903 79139 [PERSON_NAME][EMAIL_ADDRESS][PERSON_NAME][DOM…" at bounding box center [278, 302] width 347 height 100
copy div "07903 79139"
